Goal: Feedback & Contribution: Submit feedback/report problem

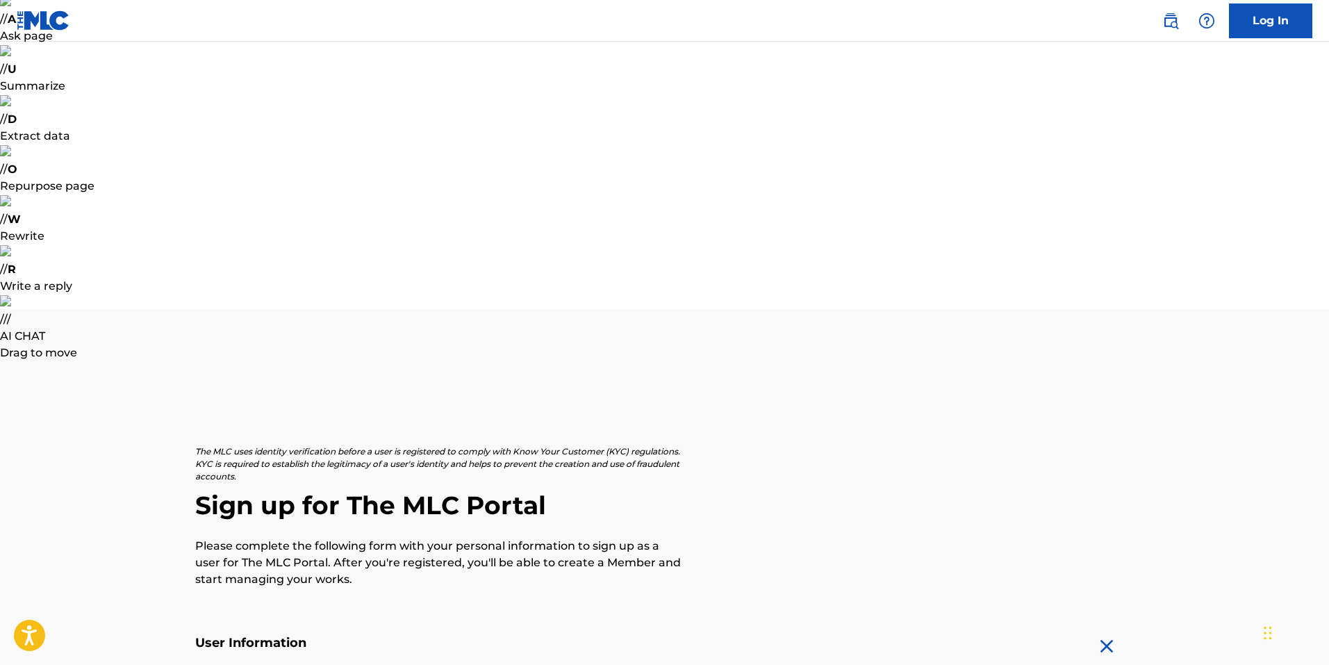
scroll to position [422, 0]
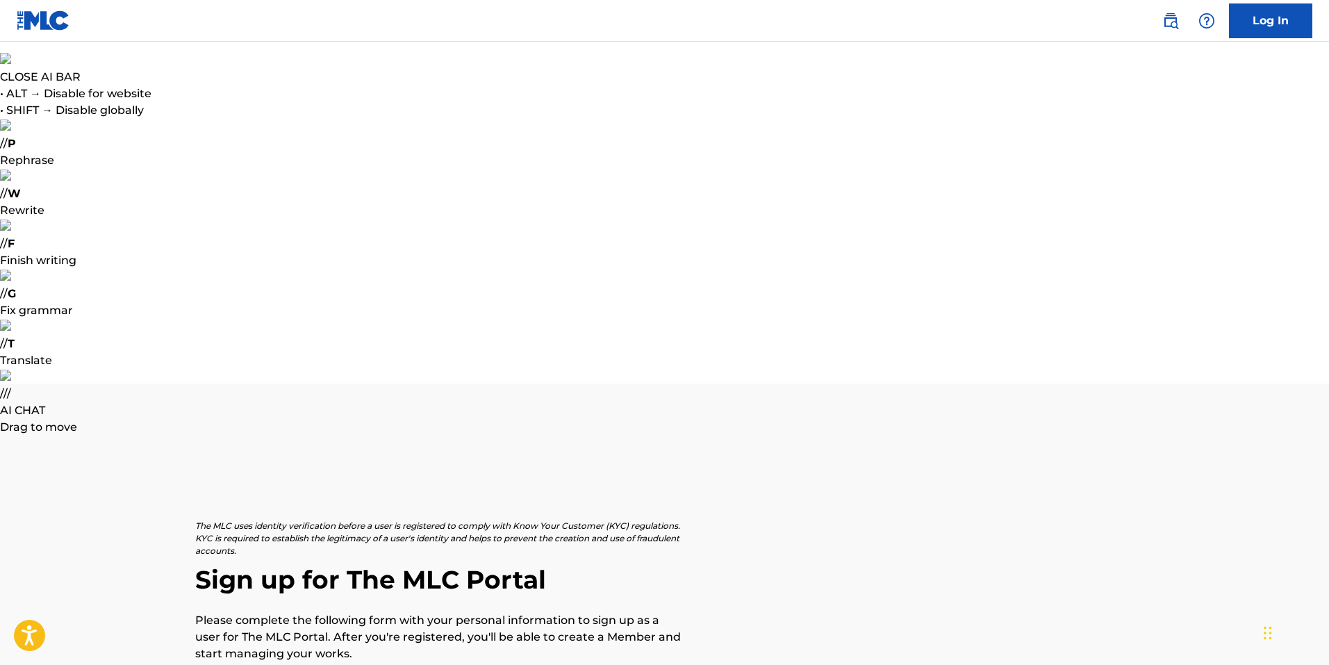
type input "Diego"
type input "[PERSON_NAME]"
select select "8"
select select "2025"
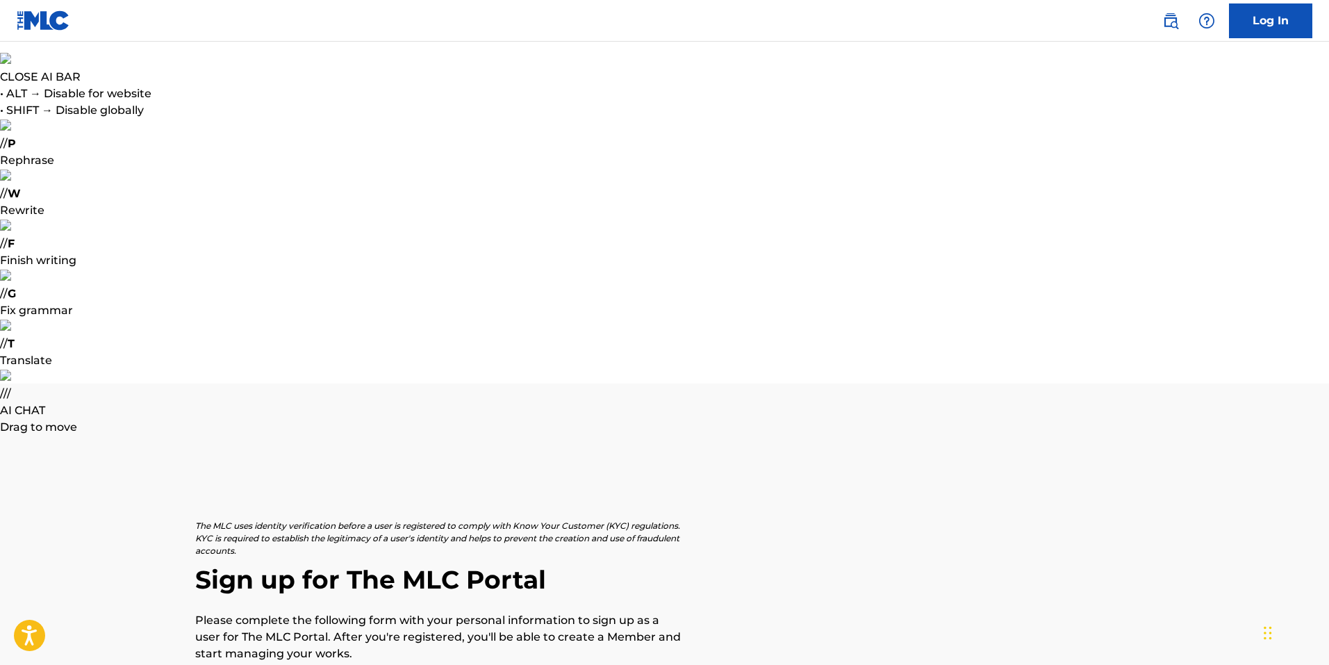
type input "[DATE]"
select select "9"
select select "1997"
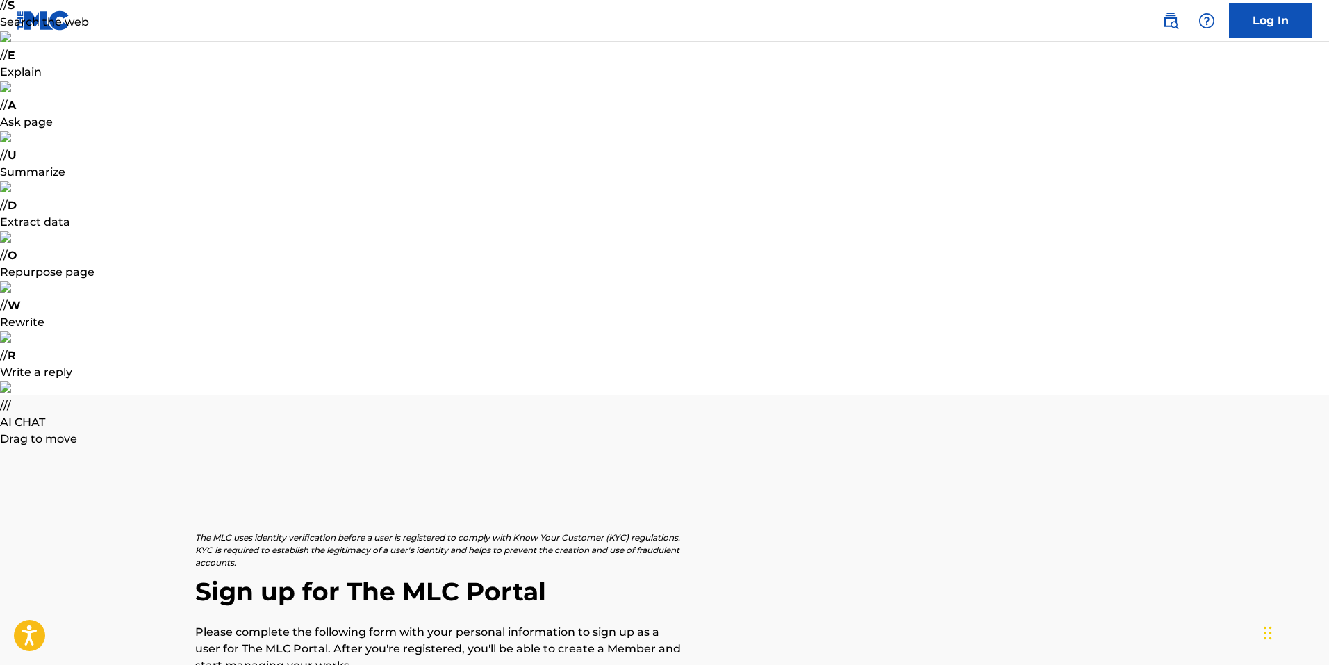
scroll to position [278, 0]
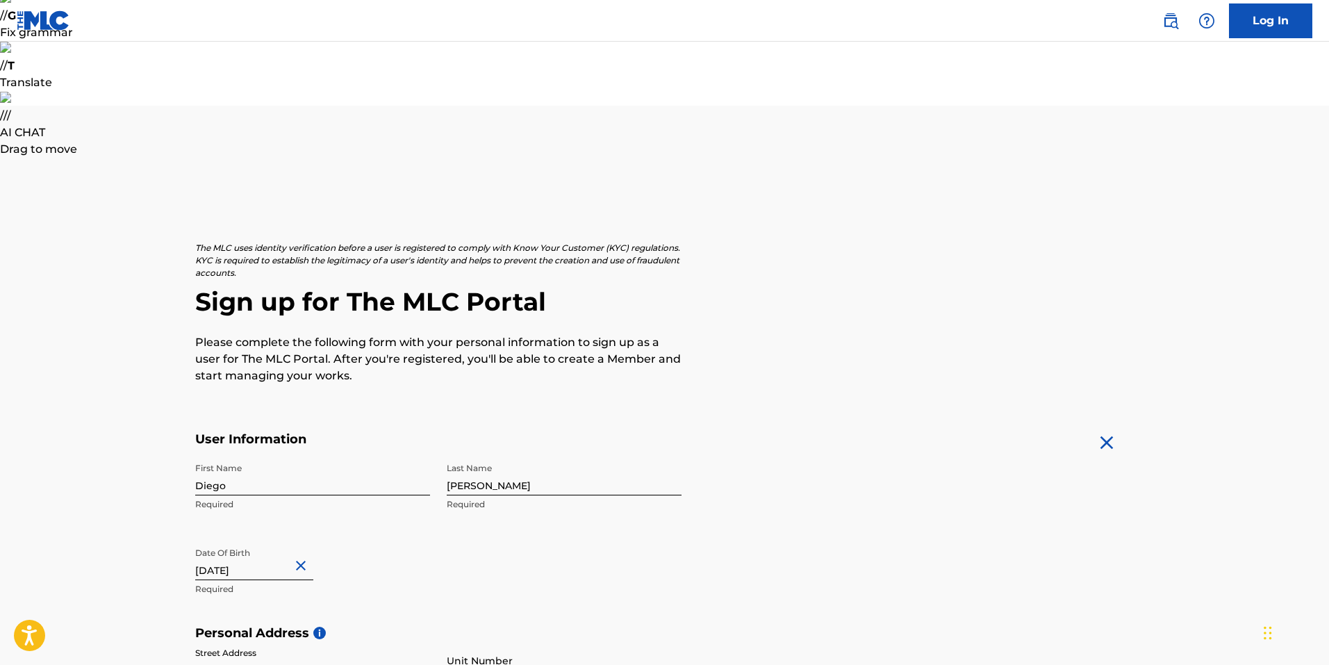
click at [291, 641] on input "Street Address" at bounding box center [312, 661] width 235 height 40
type input "Los Lingues 1285"
drag, startPoint x: 948, startPoint y: 261, endPoint x: 846, endPoint y: 274, distance: 103.8
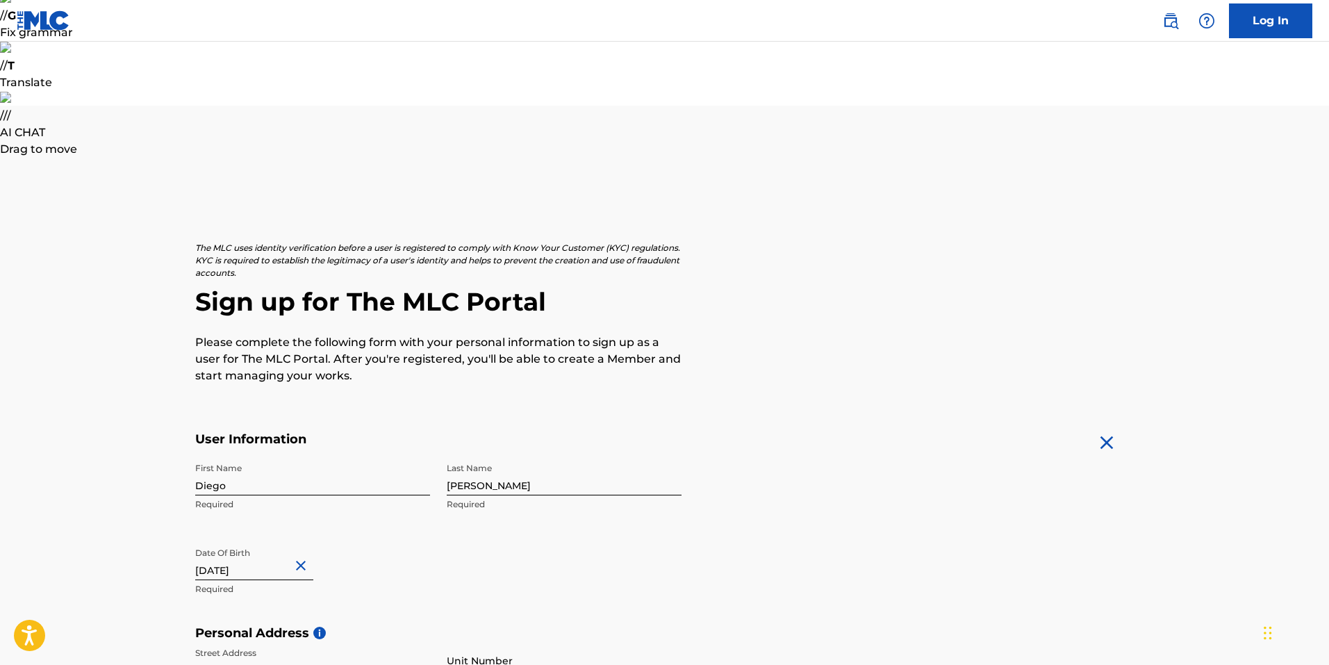
type input "Coquimbo"
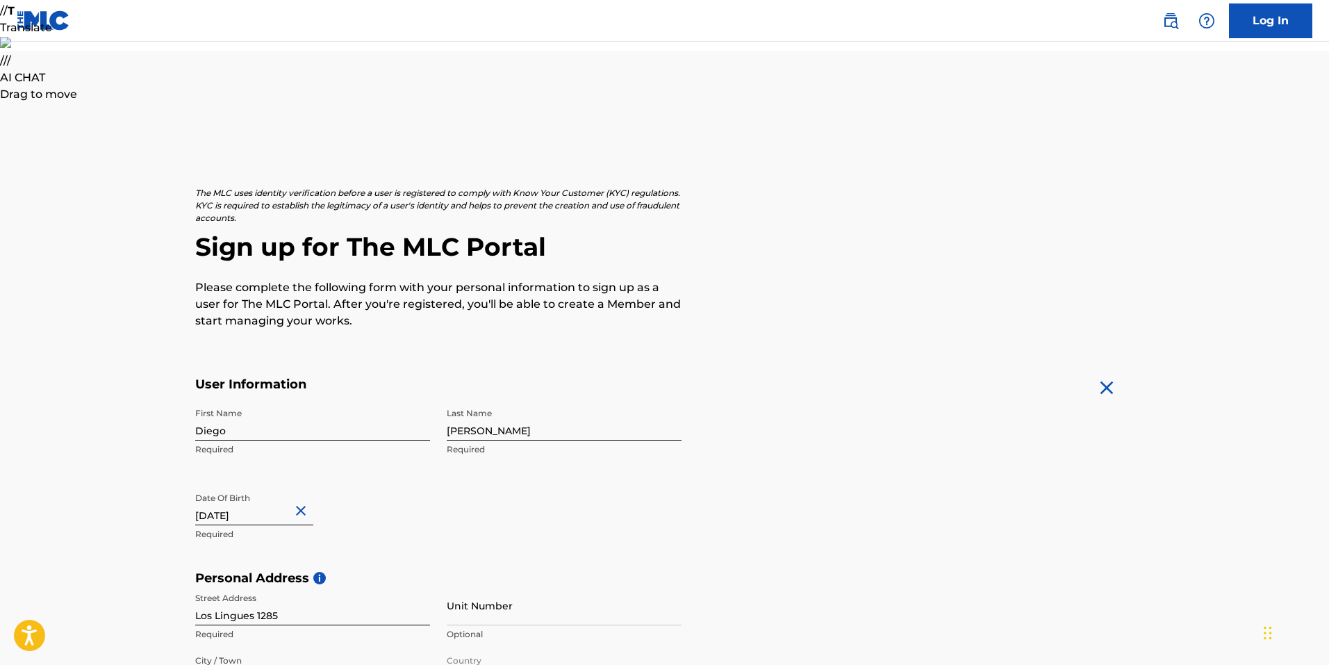
type input "9"
type input "37102484"
type input "[EMAIL_ADDRESS][DOMAIN_NAME]"
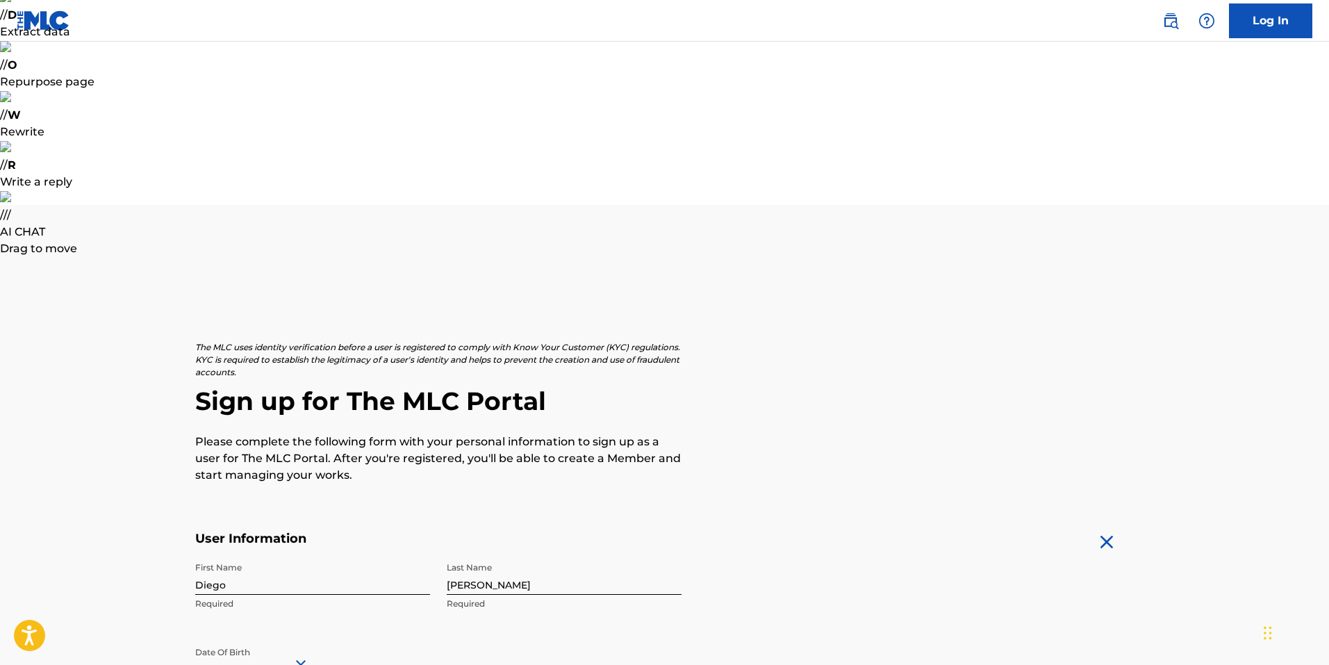
scroll to position [417, 0]
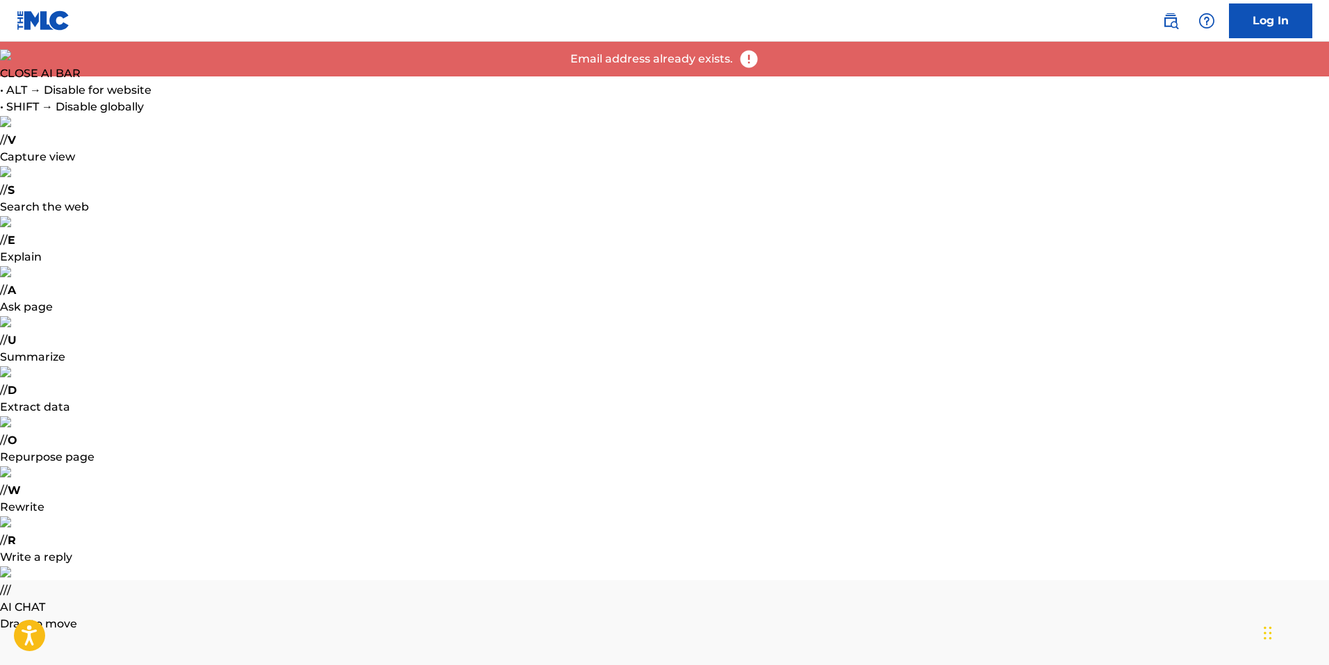
scroll to position [0, 0]
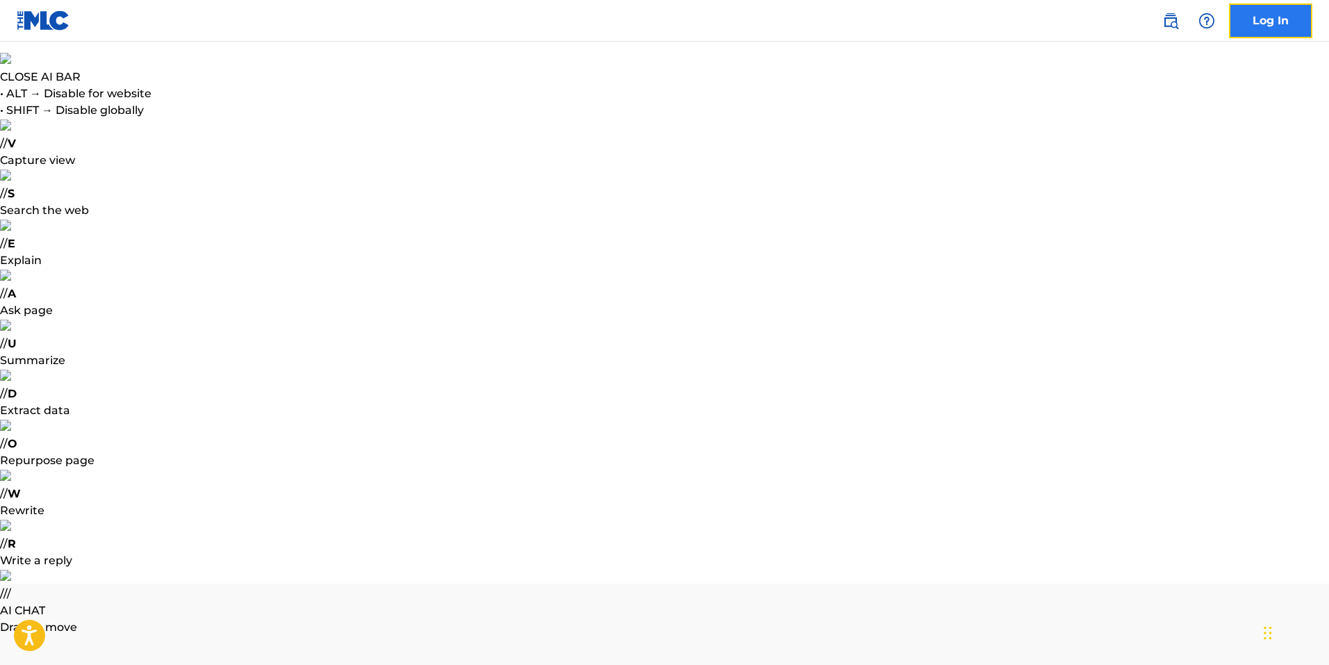
click at [1269, 24] on link "Log In" at bounding box center [1270, 20] width 83 height 35
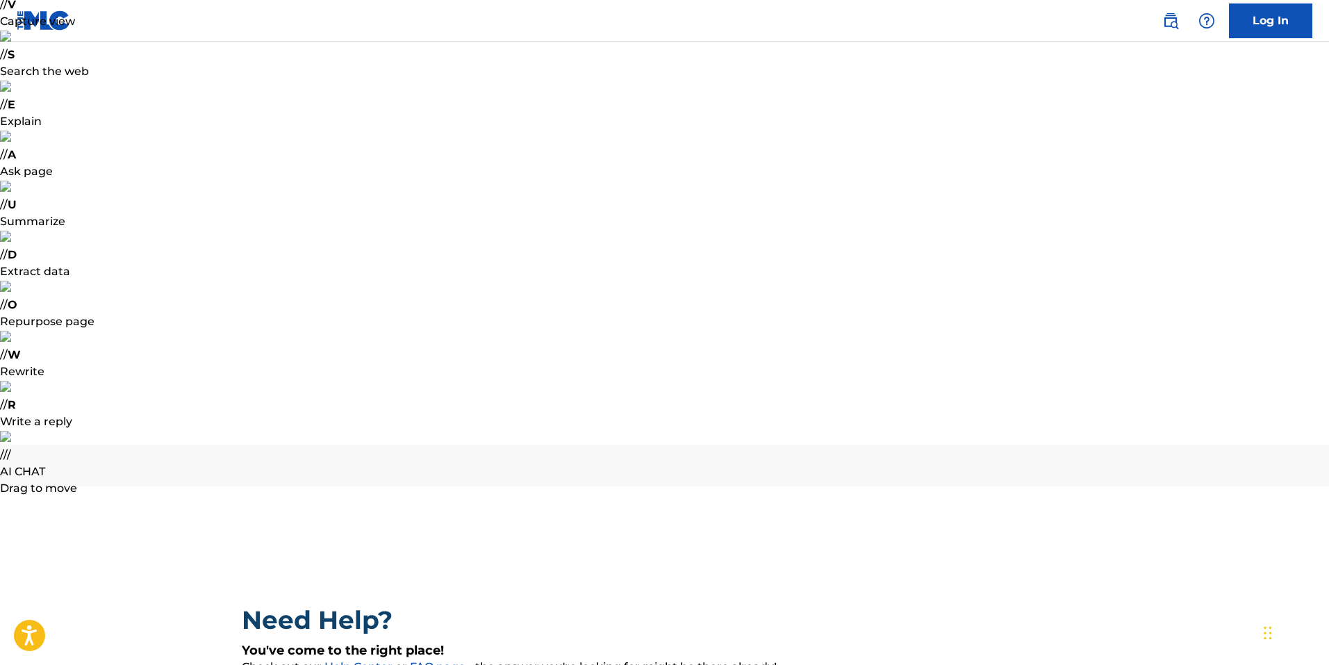
scroll to position [417, 0]
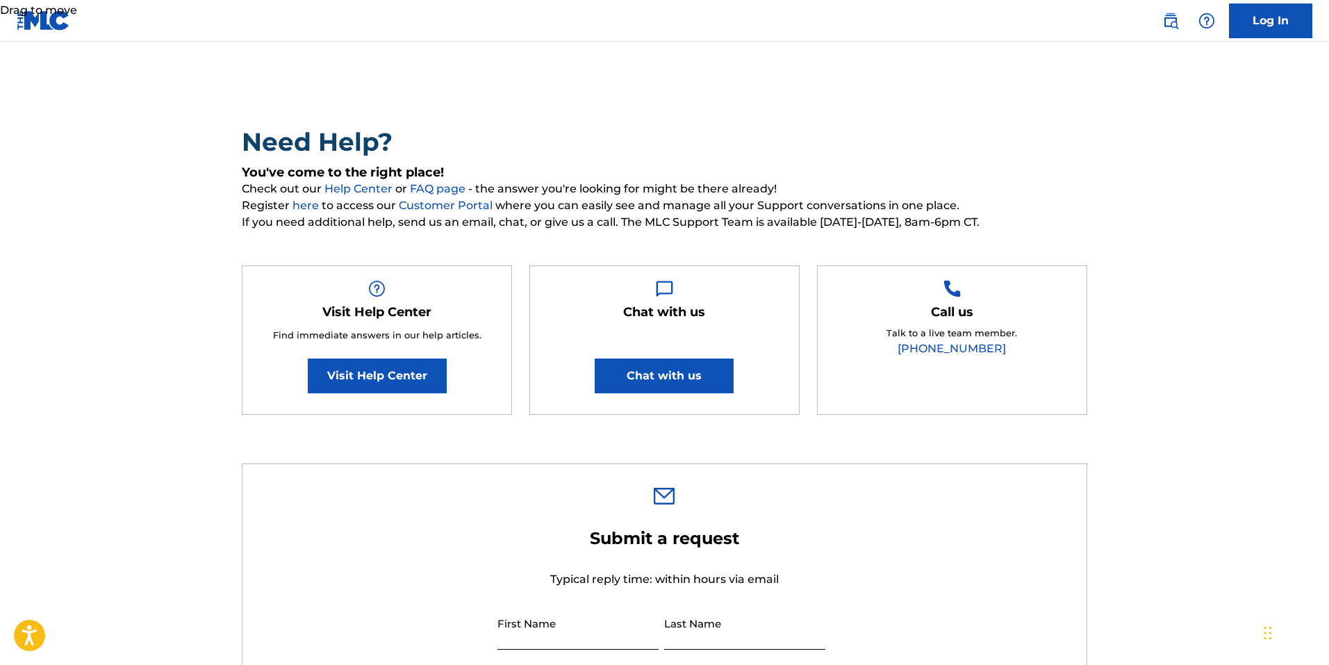
click at [573, 610] on input "First Name" at bounding box center [577, 630] width 161 height 40
type input "Diego"
type input "[PERSON_NAME]"
type input "[EMAIL_ADDRESS][DOMAIN_NAME]"
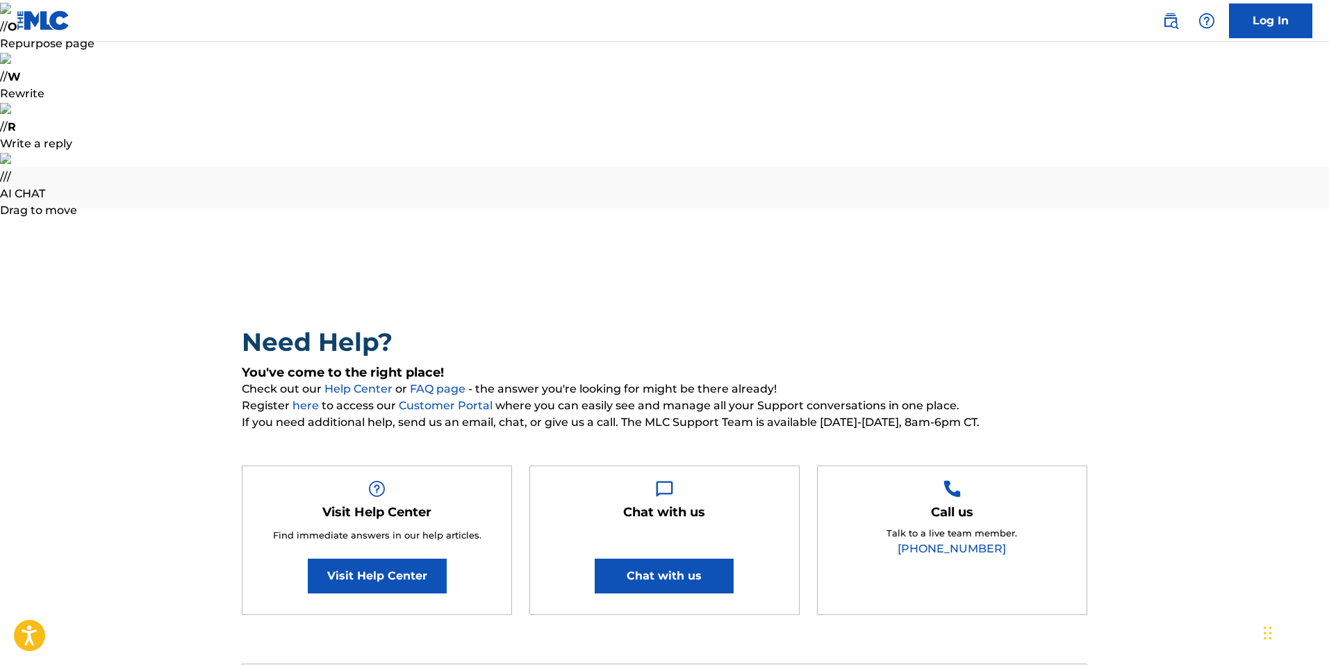
select select "I need help with my account"
select select "I was not verified as a user"
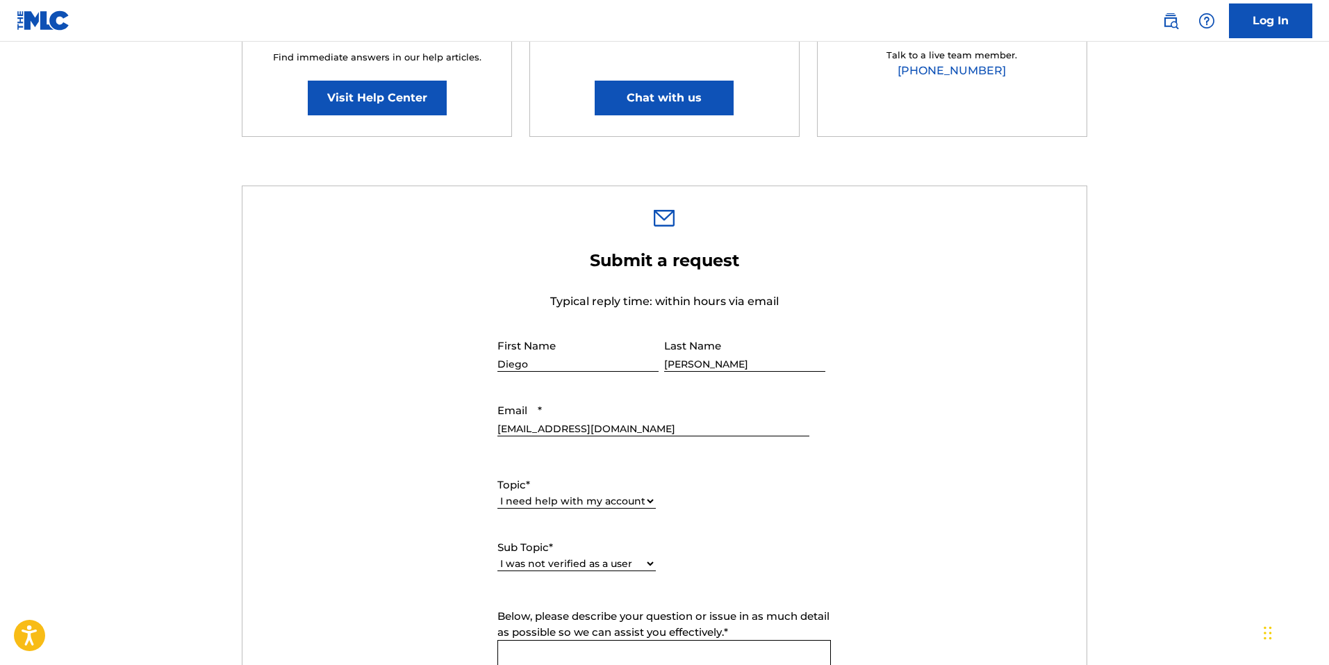
type textarea "I need to verify my account manually with you"
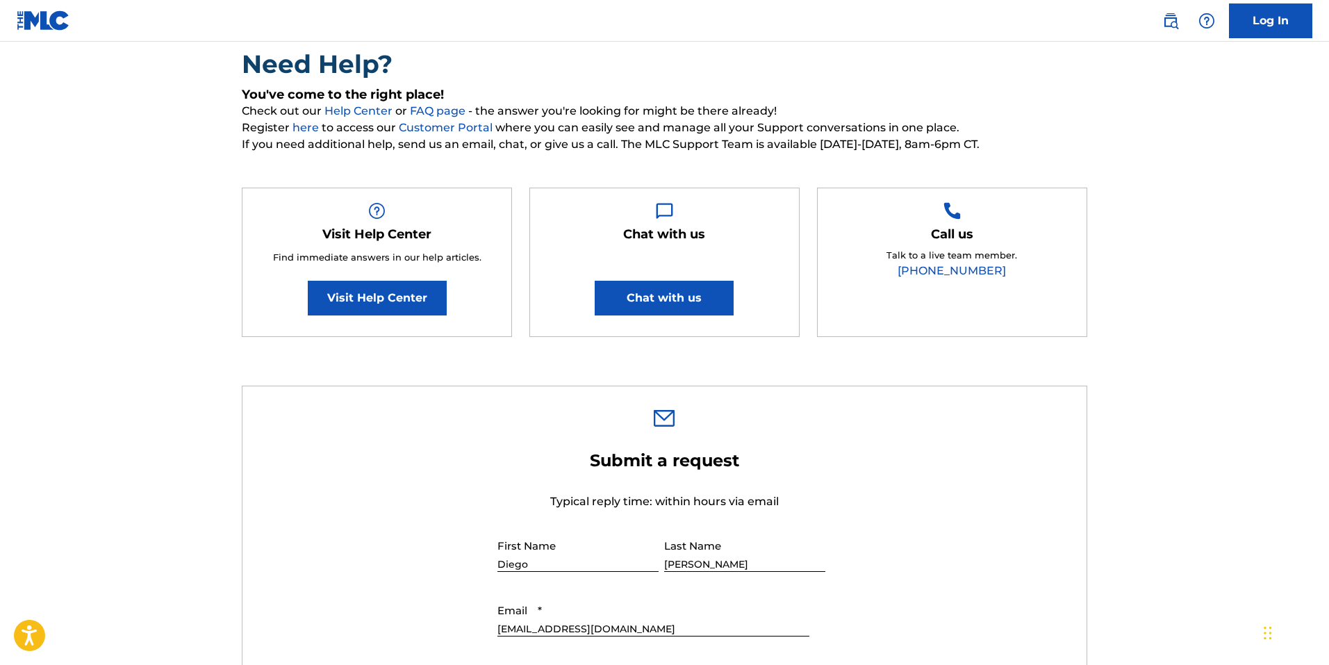
scroll to position [192, 0]
